Goal: Use online tool/utility: Use online tool/utility

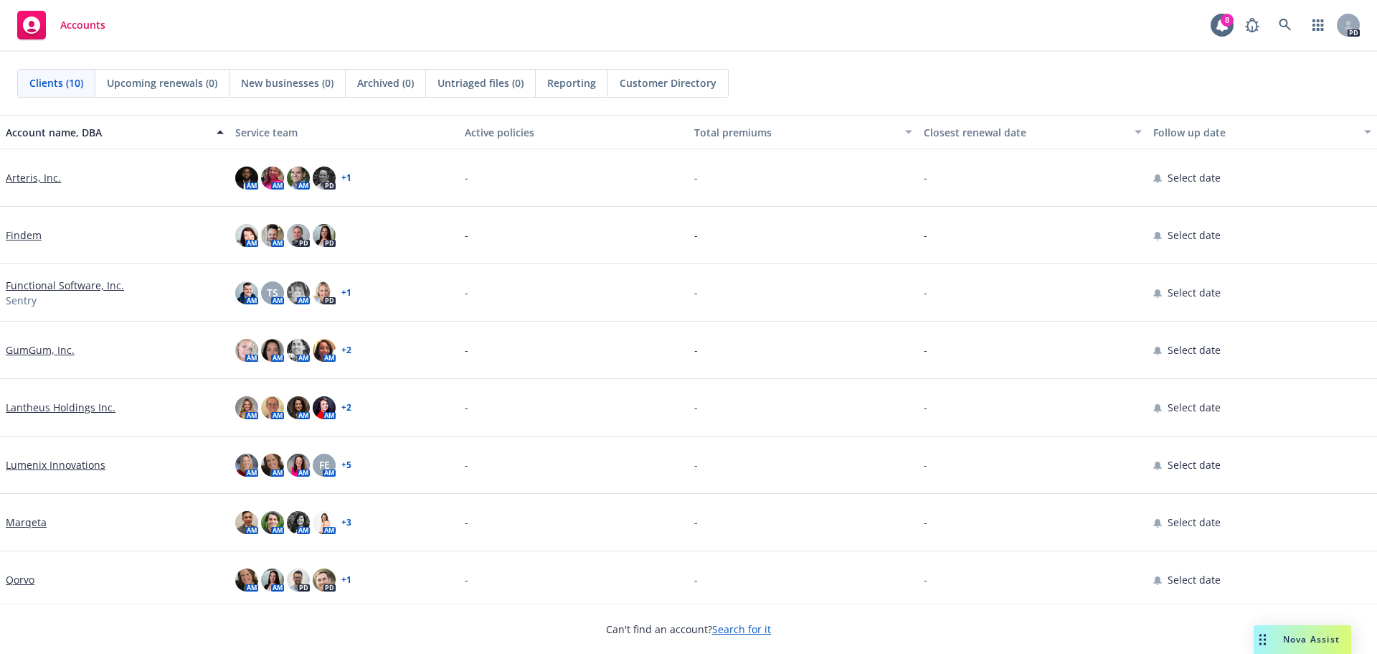
click at [1291, 635] on span "Nova Assist" at bounding box center [1311, 639] width 57 height 12
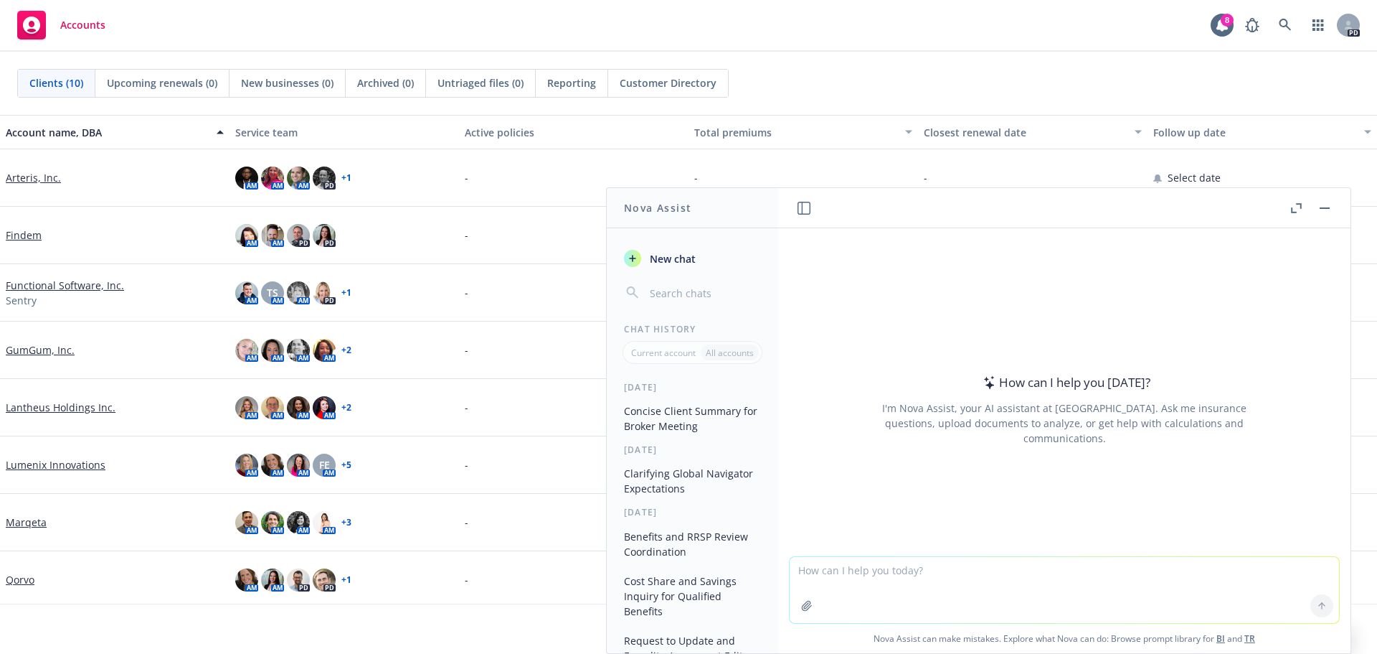
click at [888, 565] on textarea at bounding box center [1064, 590] width 549 height 66
paste textarea "I’ll send this back! @[PERSON_NAME] and @[PERSON_NAME] they already signed and …"
type textarea "make more concise: I’ll send this back! @[PERSON_NAME] and @[PERSON_NAME] they …"
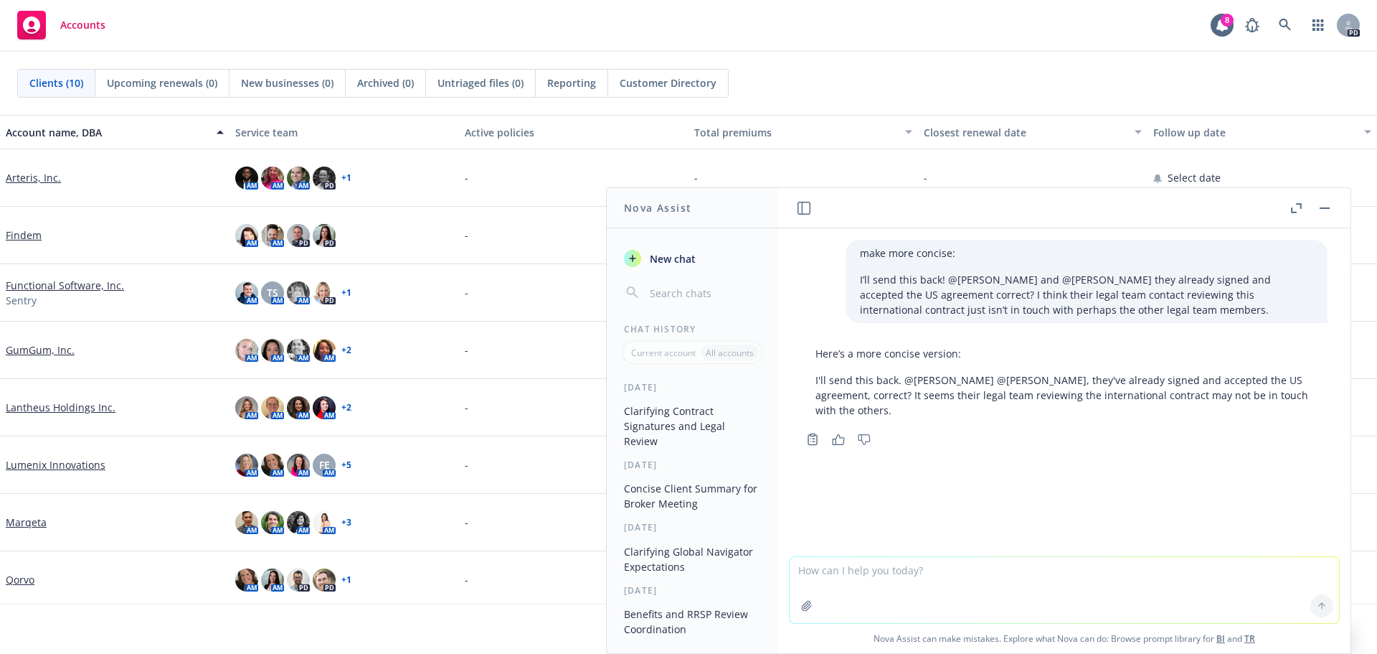
click at [1049, 406] on p "I'll send this back. @[PERSON_NAME] @[PERSON_NAME], they've already signed and …" at bounding box center [1065, 394] width 498 height 45
click at [905, 412] on p "I'll send this back. @[PERSON_NAME] @[PERSON_NAME], they've already signed and …" at bounding box center [1065, 394] width 498 height 45
drag, startPoint x: 904, startPoint y: 409, endPoint x: 803, endPoint y: 385, distance: 103.2
click at [803, 385] on div "Here’s a more concise version: I'll send this back. @[PERSON_NAME] @[PERSON_NAM…" at bounding box center [1064, 381] width 527 height 83
copy p "I'll send this back. @[PERSON_NAME] @[PERSON_NAME], they've already signed and …"
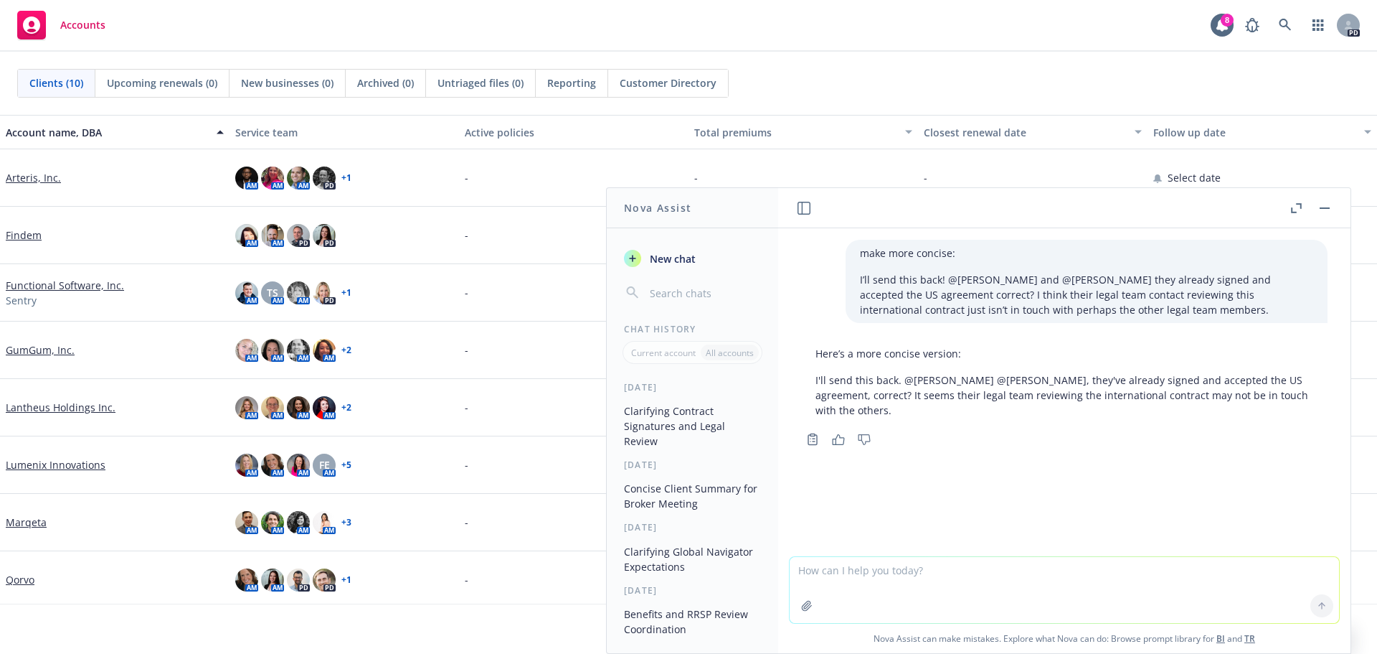
click at [1065, 438] on div "Copy to clipboard Thumbs up Thumbs down" at bounding box center [1064, 439] width 527 height 20
click at [1324, 209] on button "button" at bounding box center [1324, 207] width 17 height 17
